Goal: Task Accomplishment & Management: Manage account settings

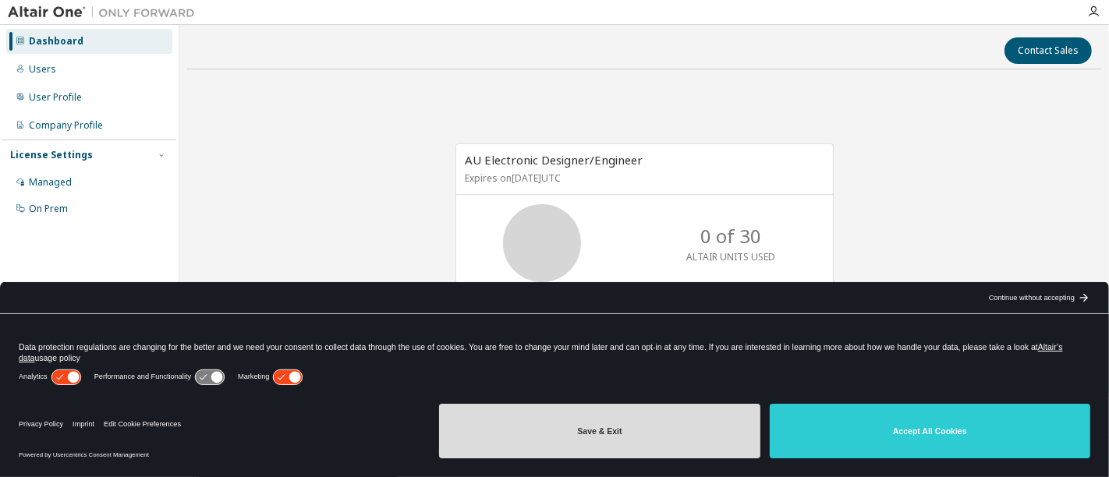
click at [550, 409] on button "Save & Exit" at bounding box center [599, 431] width 320 height 55
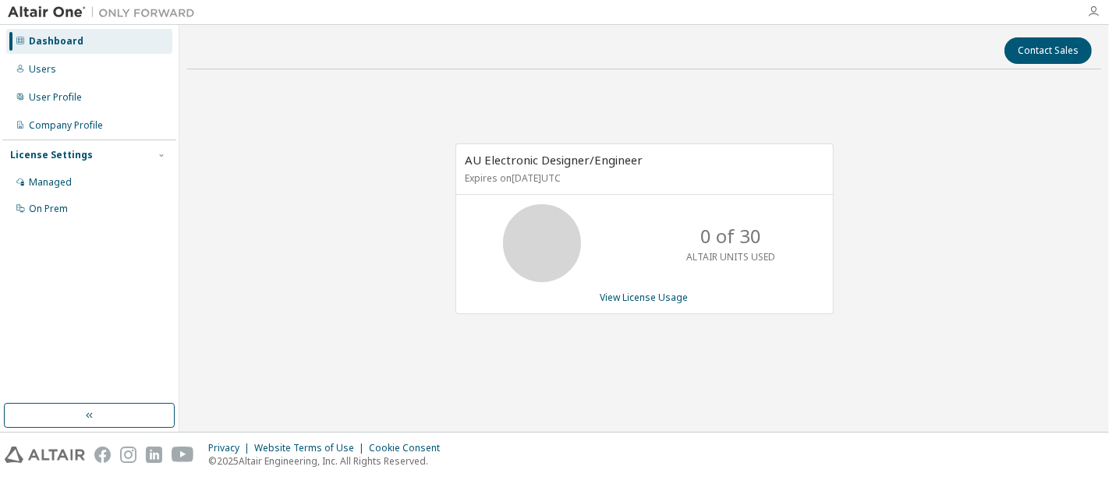
click at [1095, 12] on icon "button" at bounding box center [1093, 11] width 12 height 12
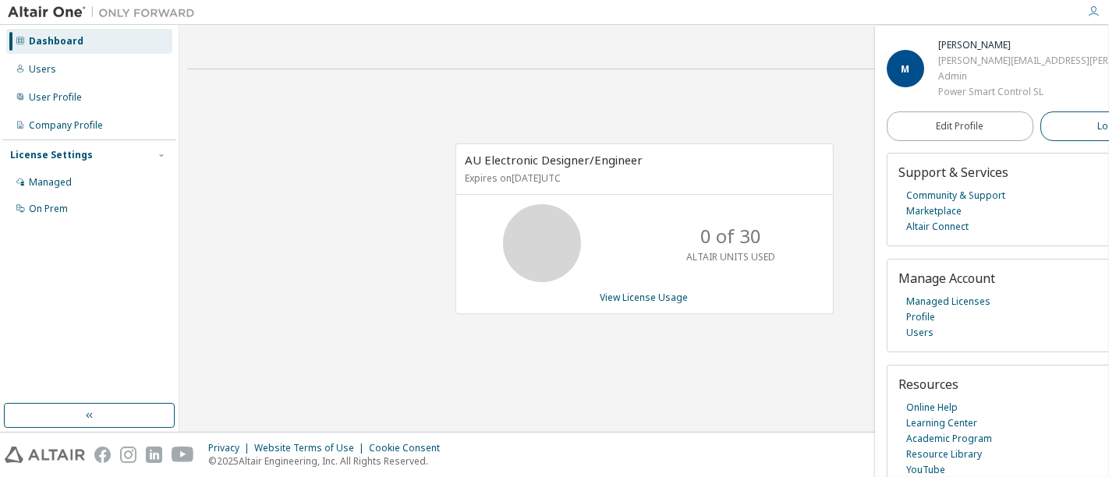
click at [1040, 141] on button "Logout" at bounding box center [1113, 127] width 147 height 30
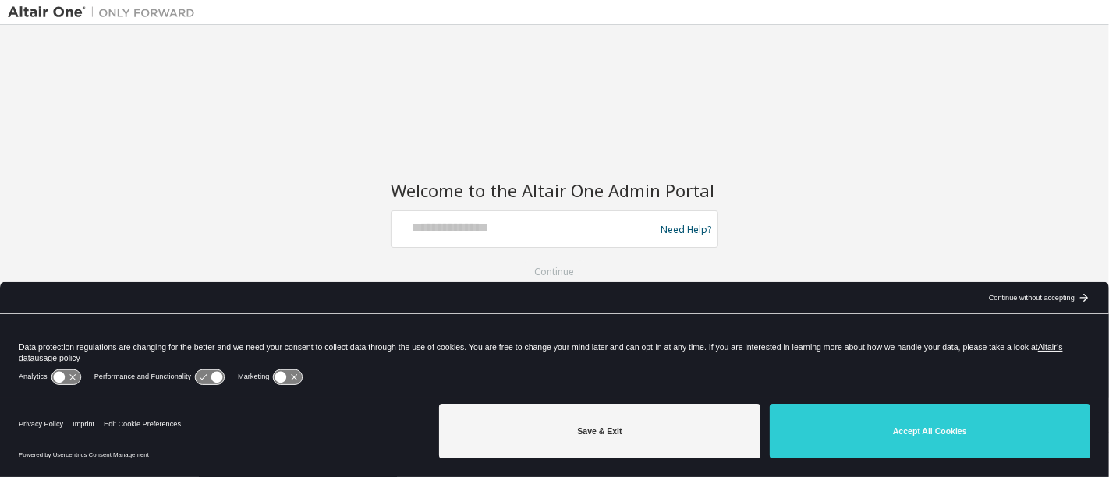
click at [579, 92] on div "Welcome to the Altair One Admin Portal Need Help? Please make sure that you pro…" at bounding box center [554, 228] width 1093 height 391
click at [536, 225] on input "text" at bounding box center [525, 225] width 255 height 23
type input "**********"
click at [545, 278] on button "Continue" at bounding box center [555, 271] width 73 height 23
